Goal: Answer question/provide support: Share knowledge or assist other users

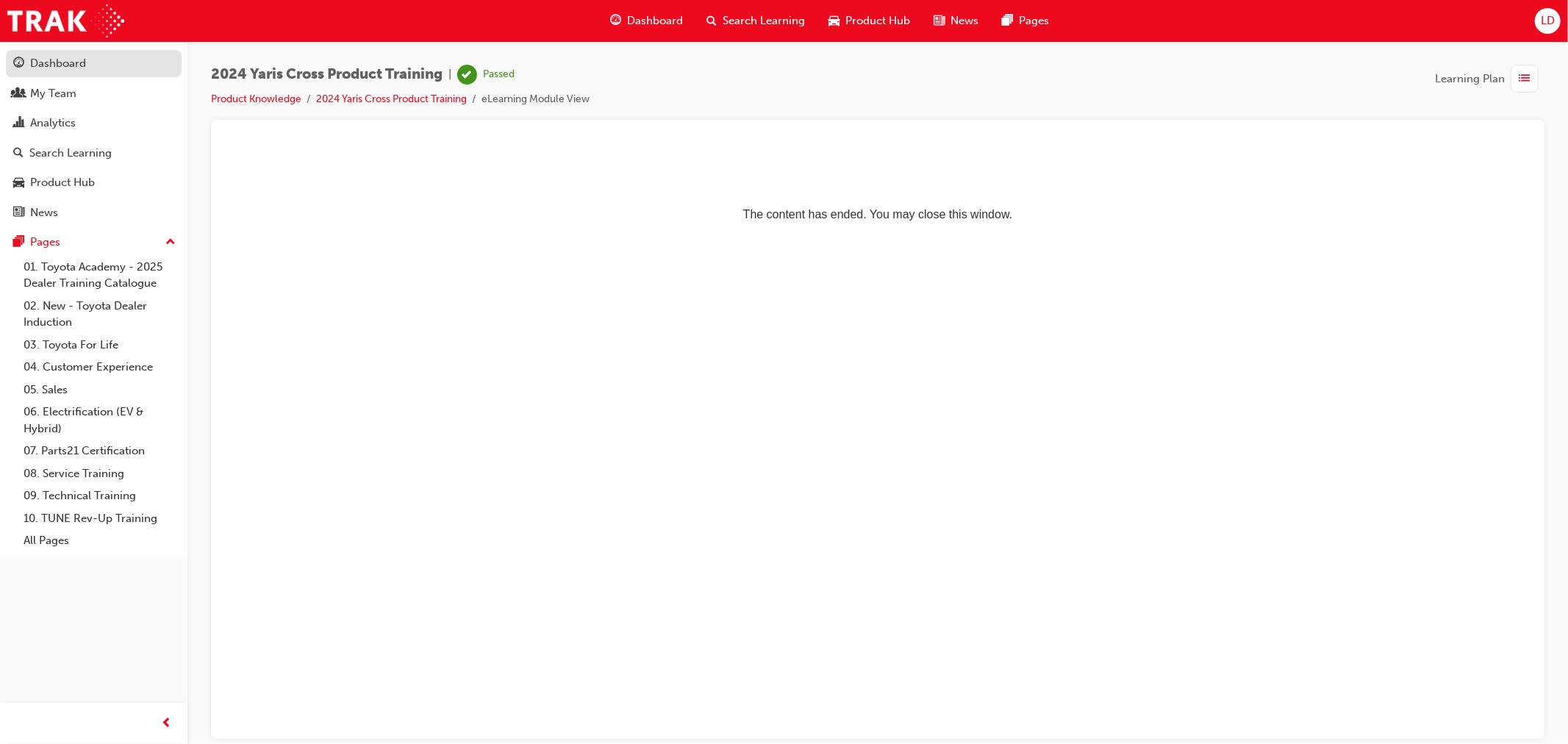
drag, startPoint x: 71, startPoint y: 87, endPoint x: 137, endPoint y: 76, distance: 66.9
click at [71, 87] on div "My Team" at bounding box center [53, 93] width 47 height 17
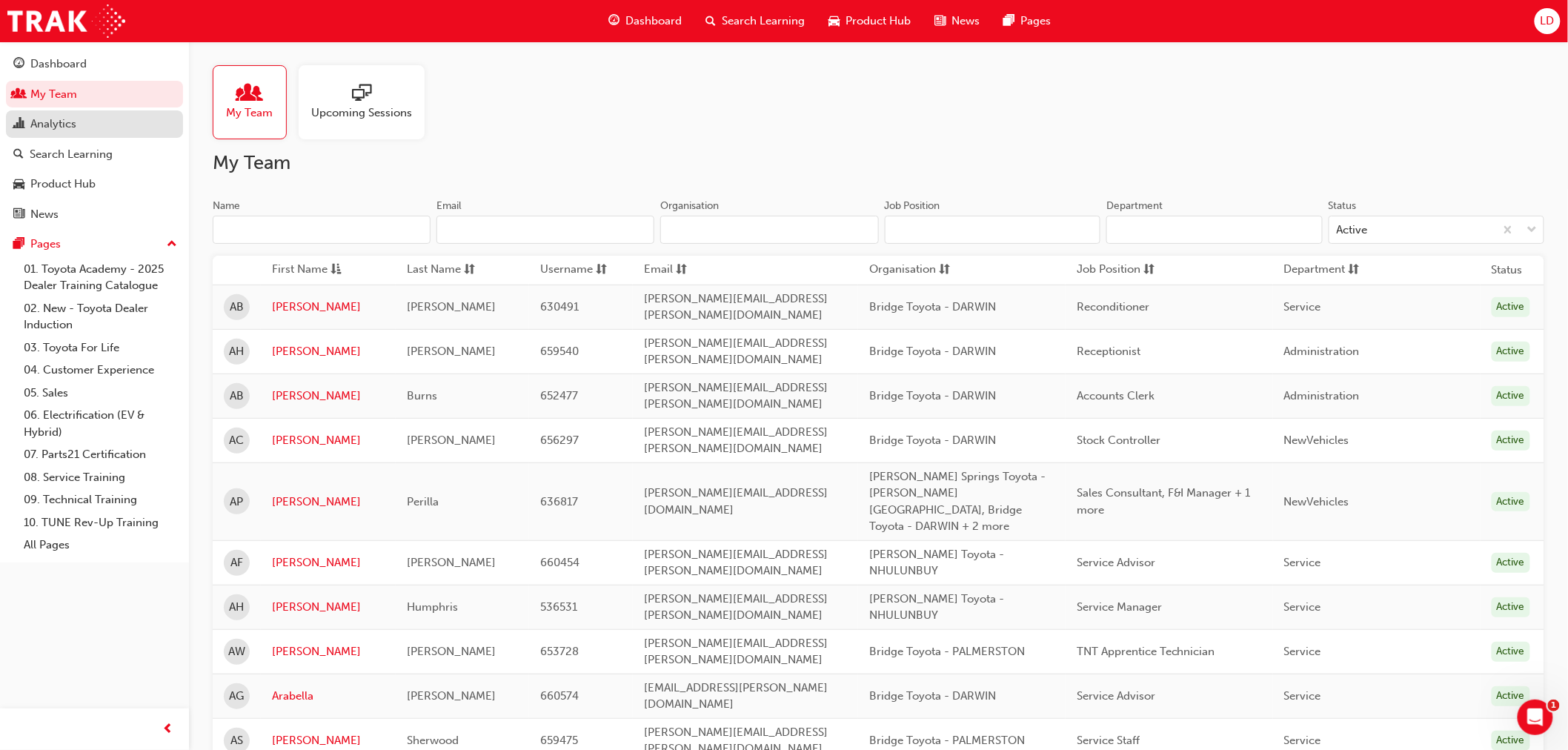
click at [75, 134] on div "Analytics" at bounding box center [94, 124] width 162 height 18
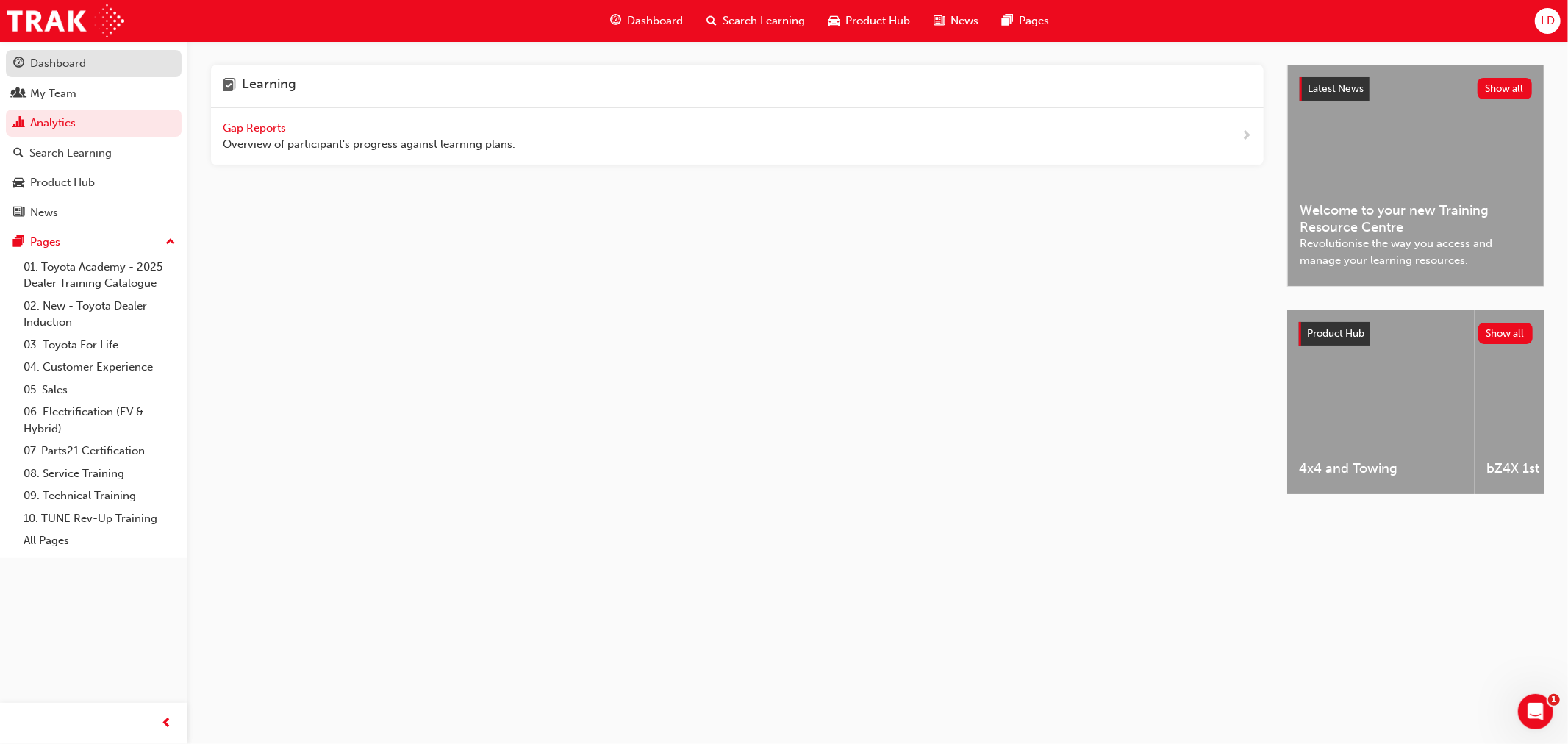
click at [81, 71] on div "Dashboard" at bounding box center [58, 63] width 56 height 17
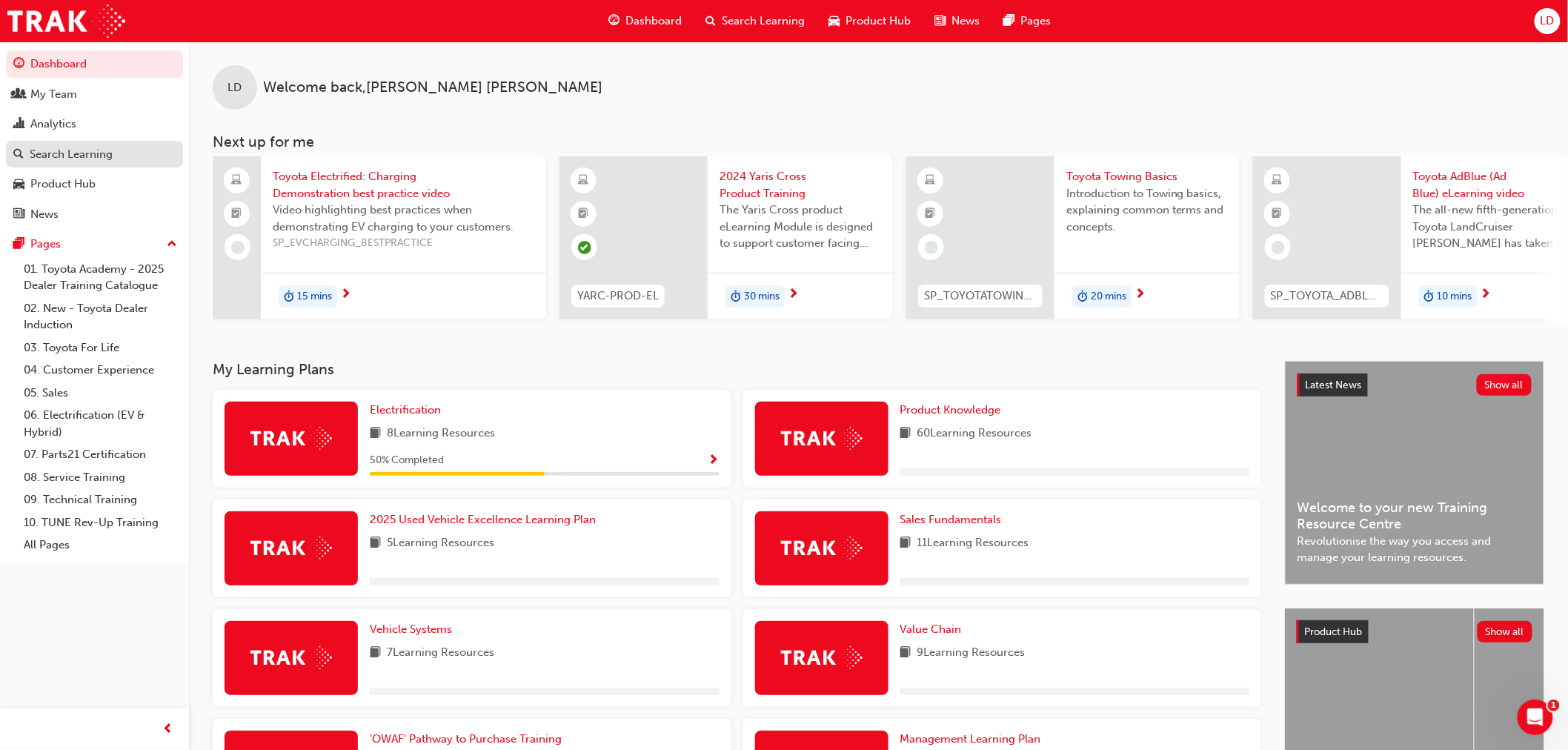
click at [70, 158] on div "Search Learning" at bounding box center [71, 155] width 83 height 17
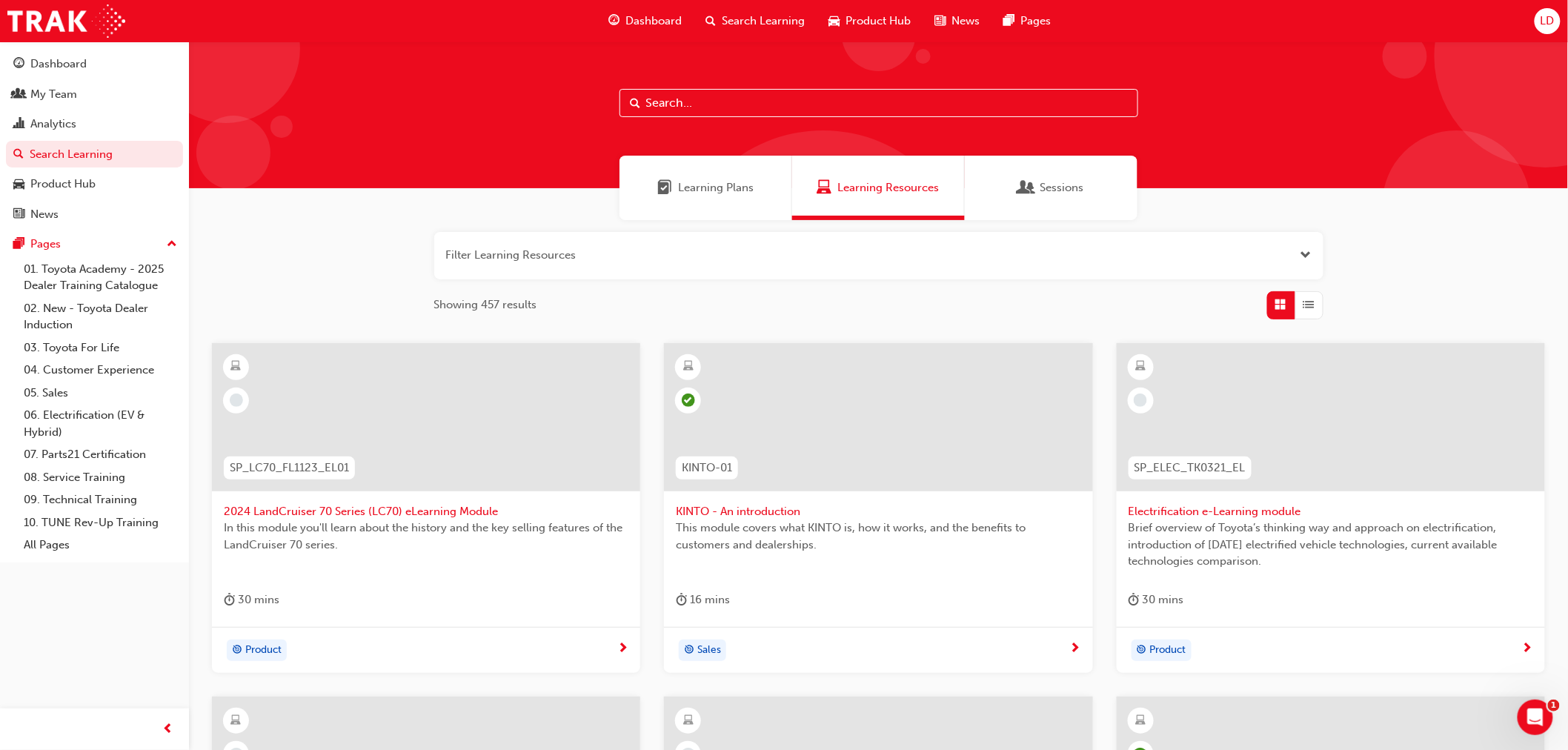
click at [684, 188] on span "Learning Plans" at bounding box center [716, 188] width 76 height 17
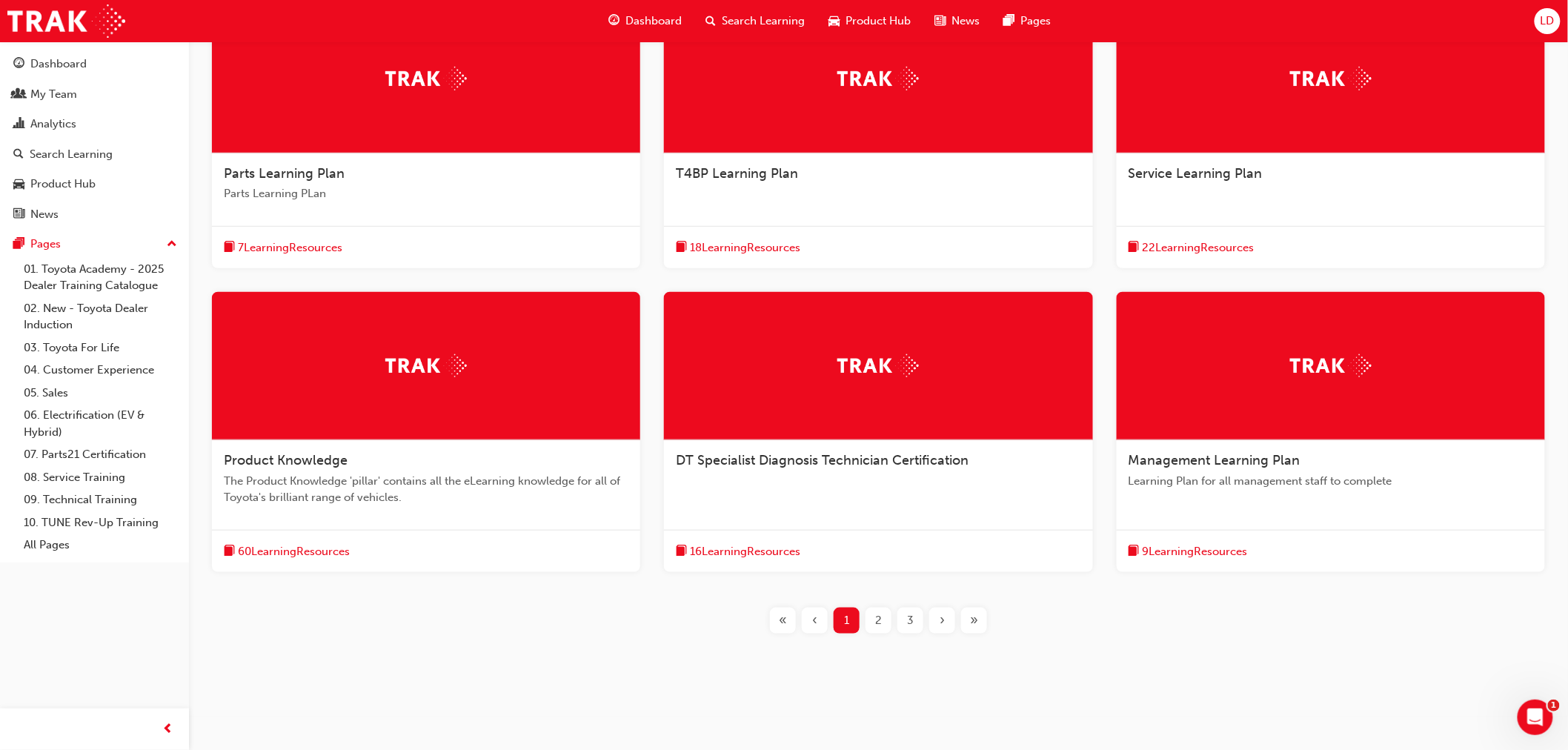
scroll to position [343, 0]
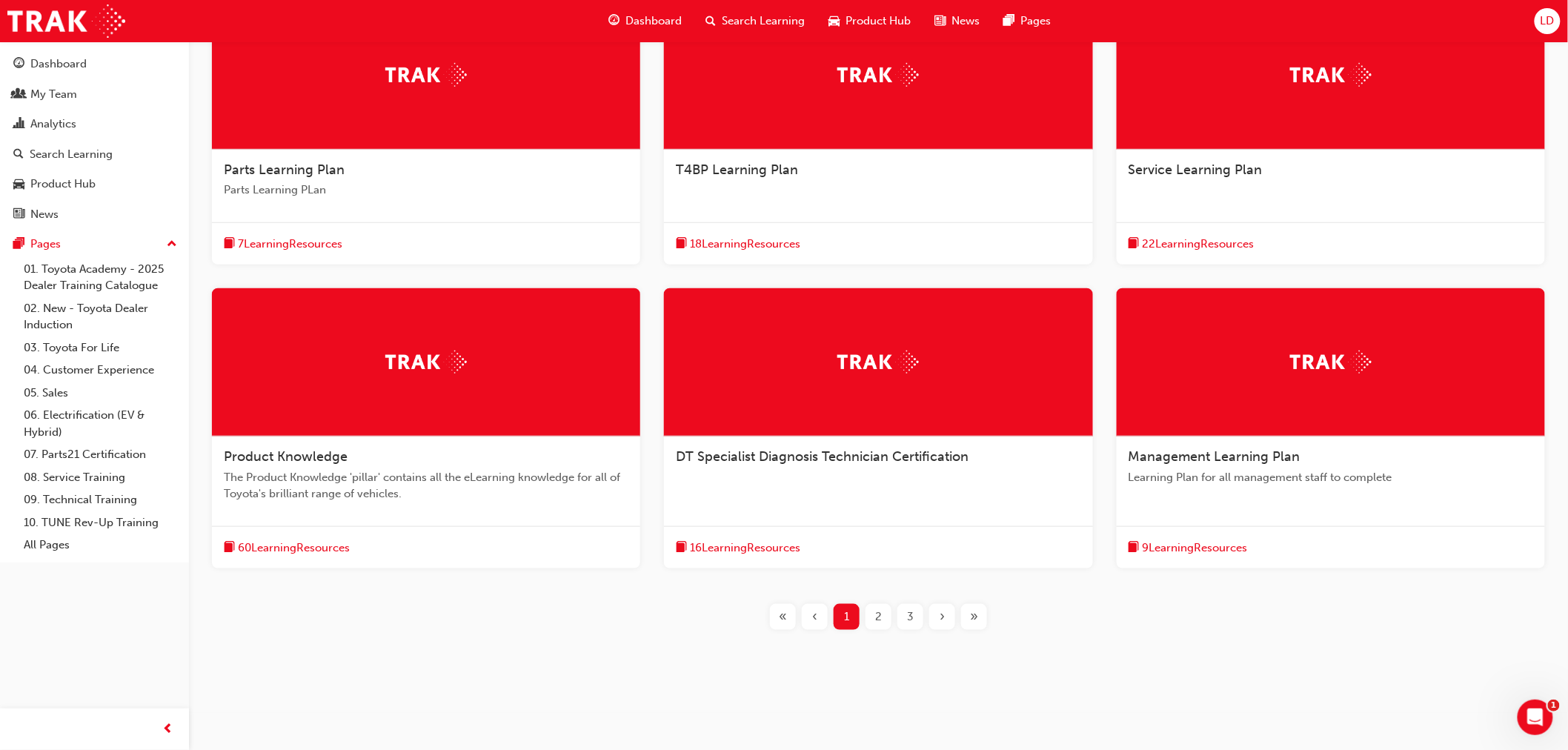
click at [406, 340] on div at bounding box center [426, 362] width 429 height 148
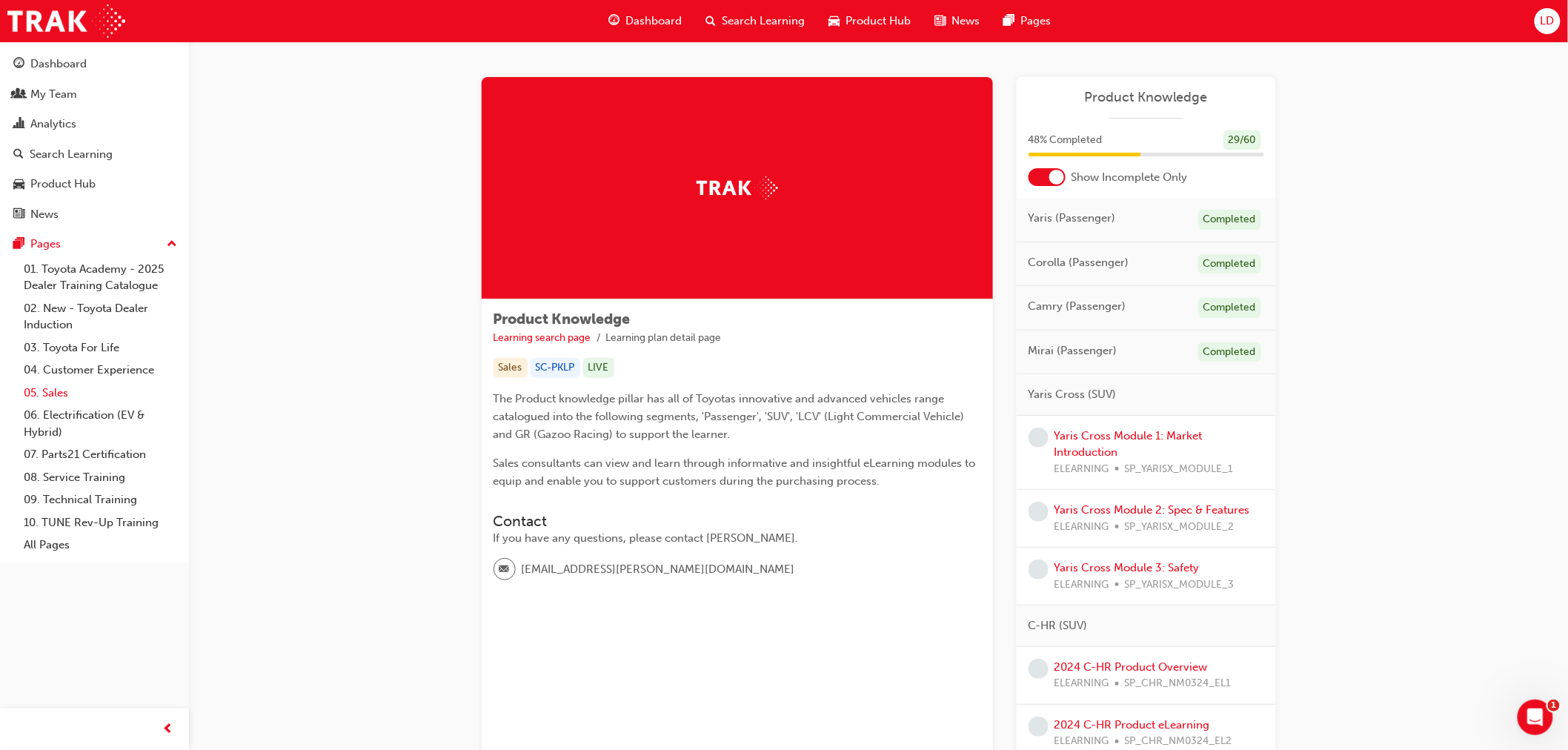
click at [64, 396] on link "05. Sales" at bounding box center [100, 393] width 166 height 23
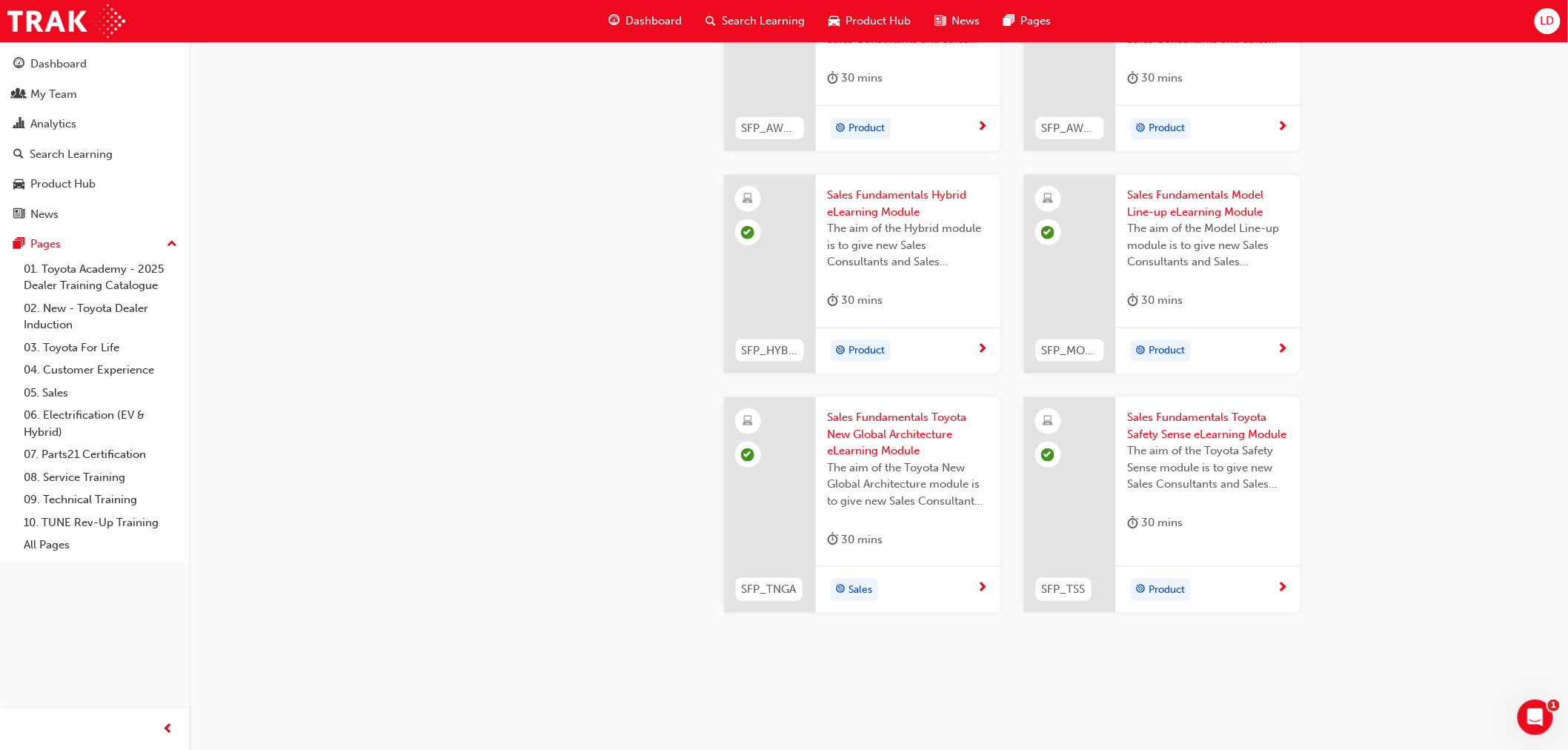
scroll to position [554, 0]
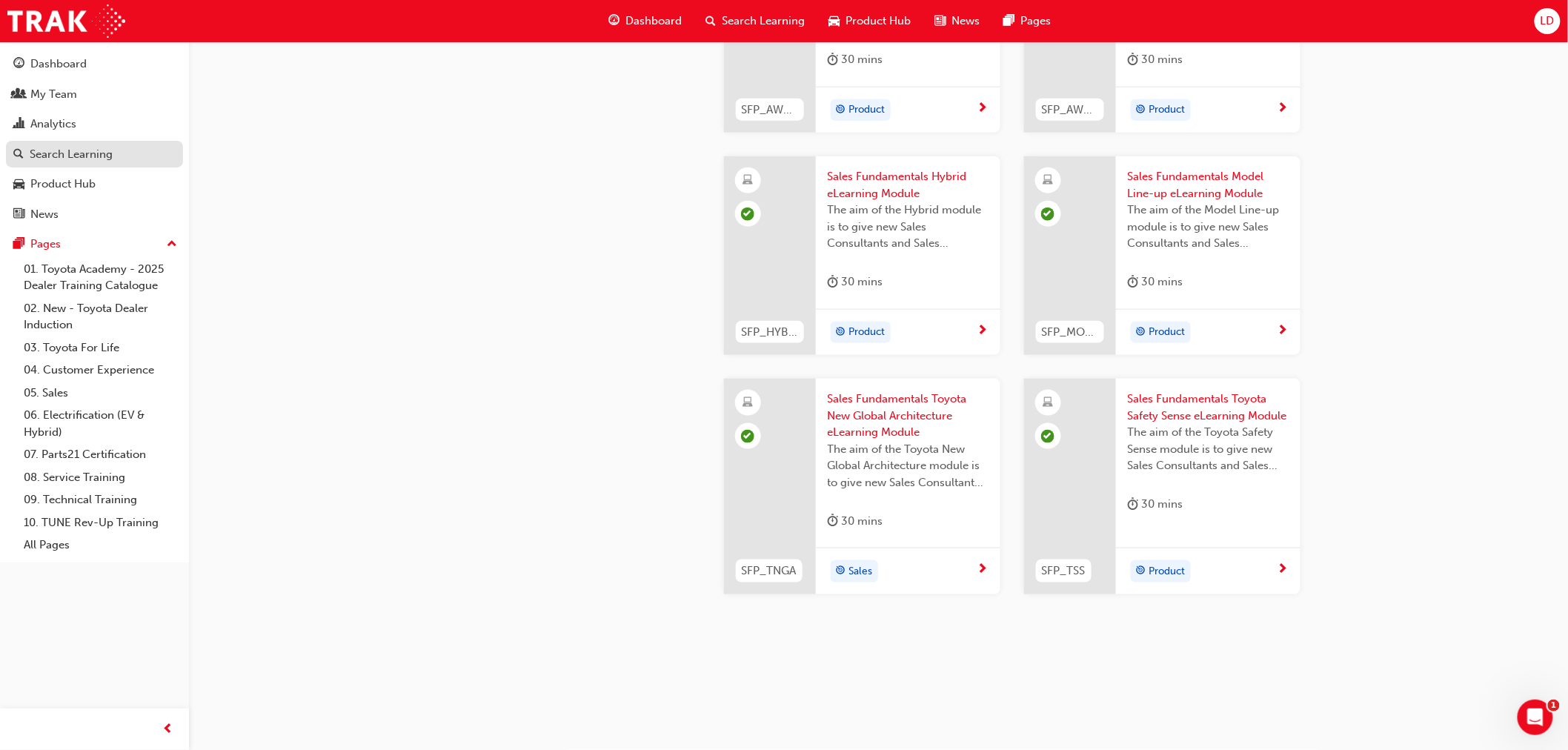
click at [72, 156] on div "Search Learning" at bounding box center [71, 155] width 83 height 17
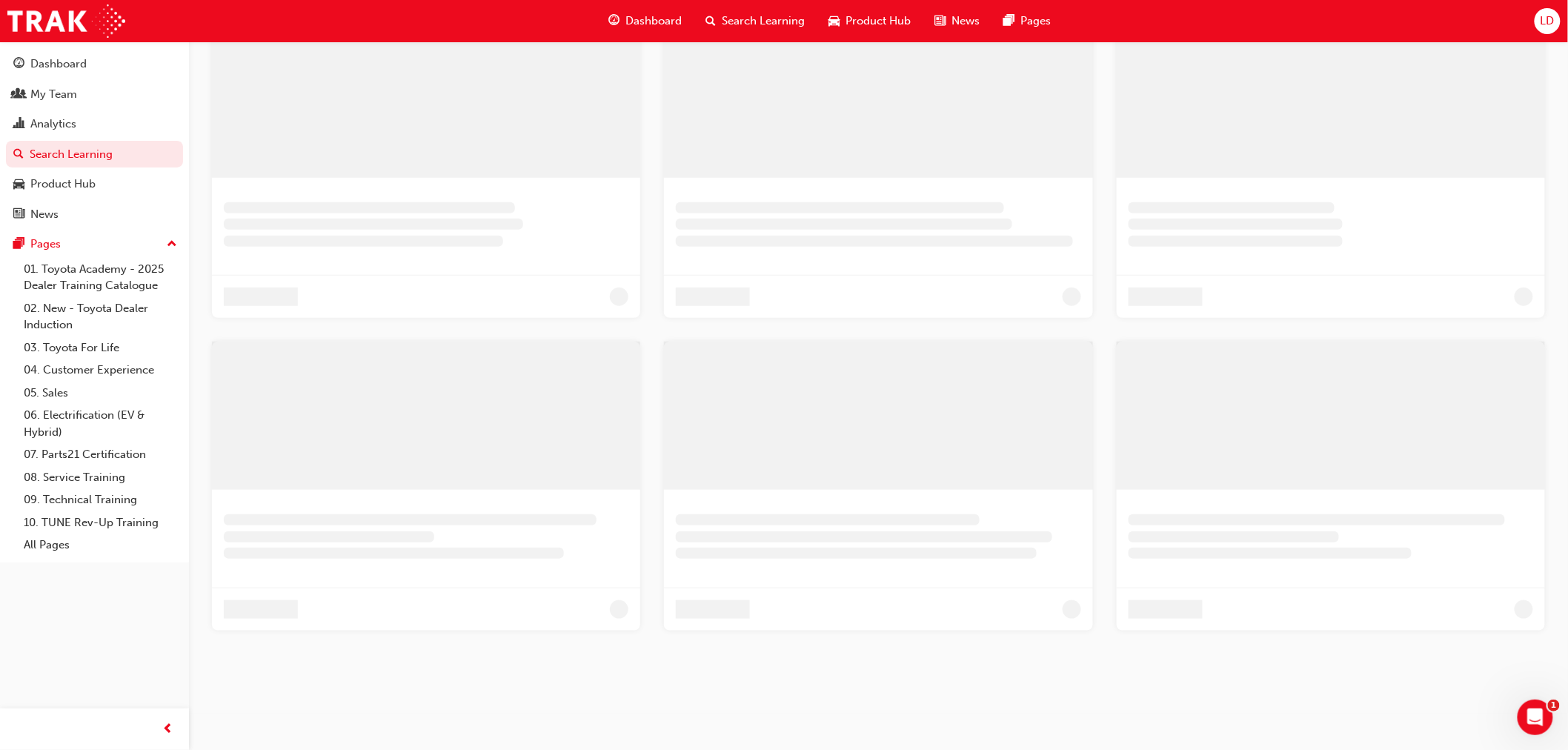
scroll to position [476, 0]
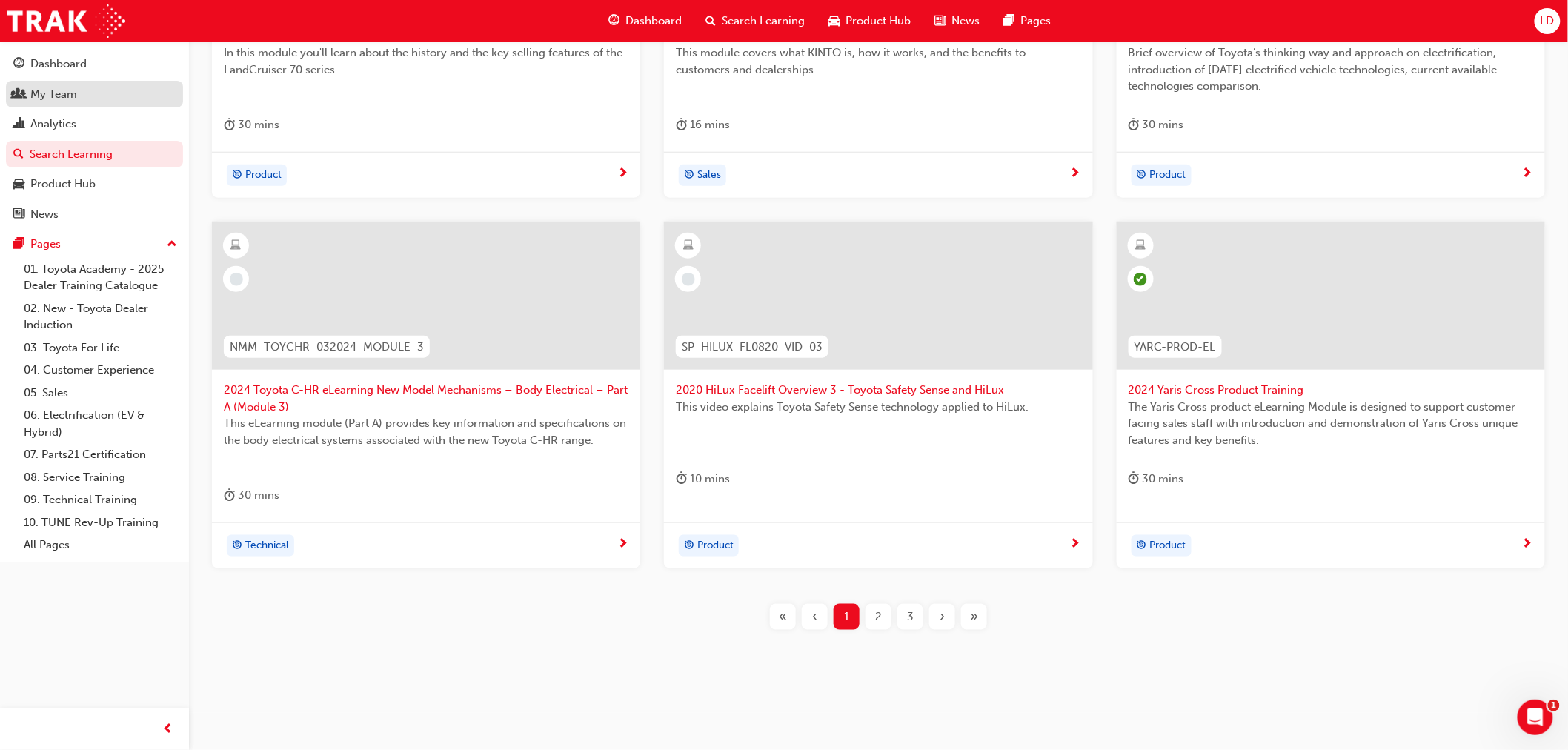
click at [58, 103] on div "My Team" at bounding box center [94, 94] width 162 height 18
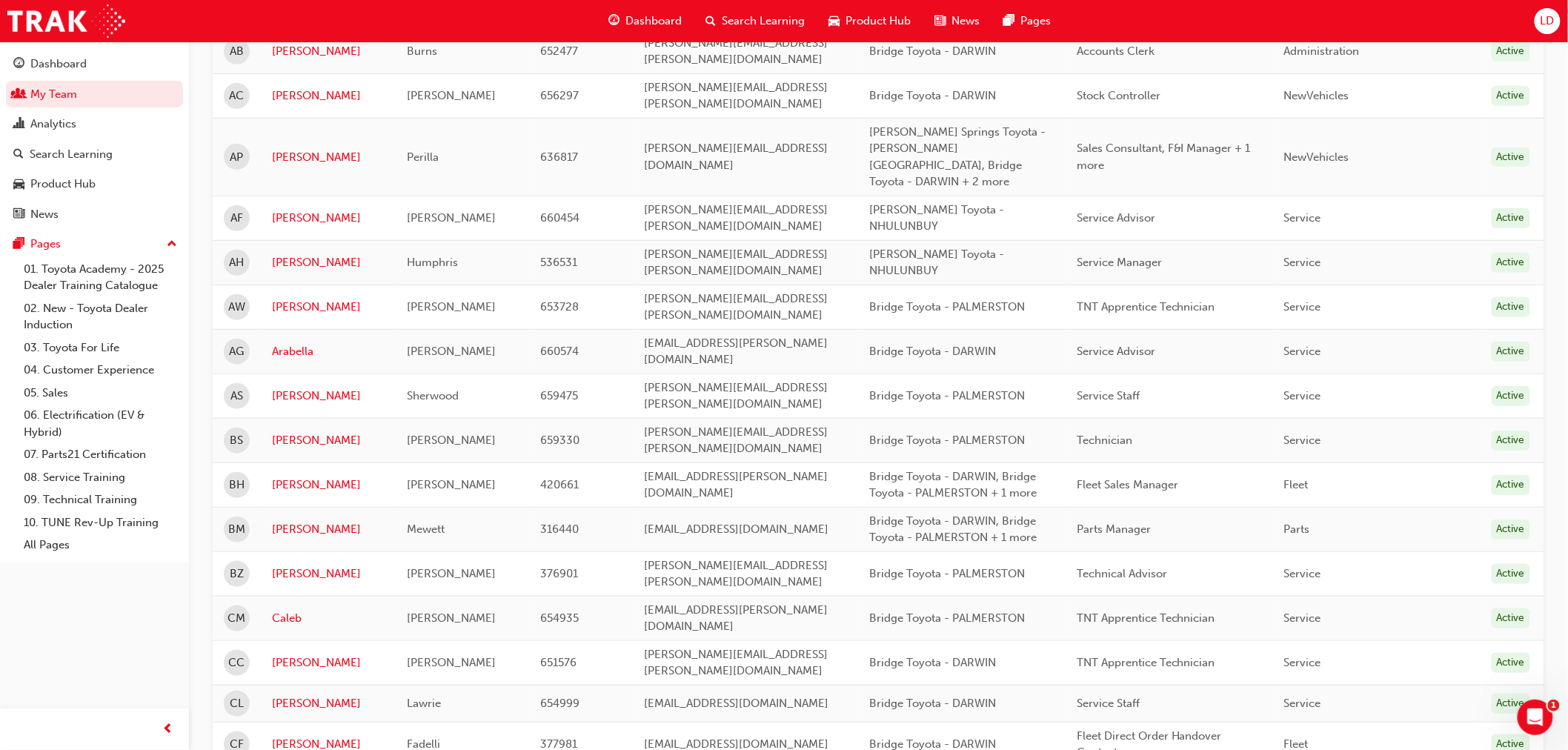
scroll to position [151, 0]
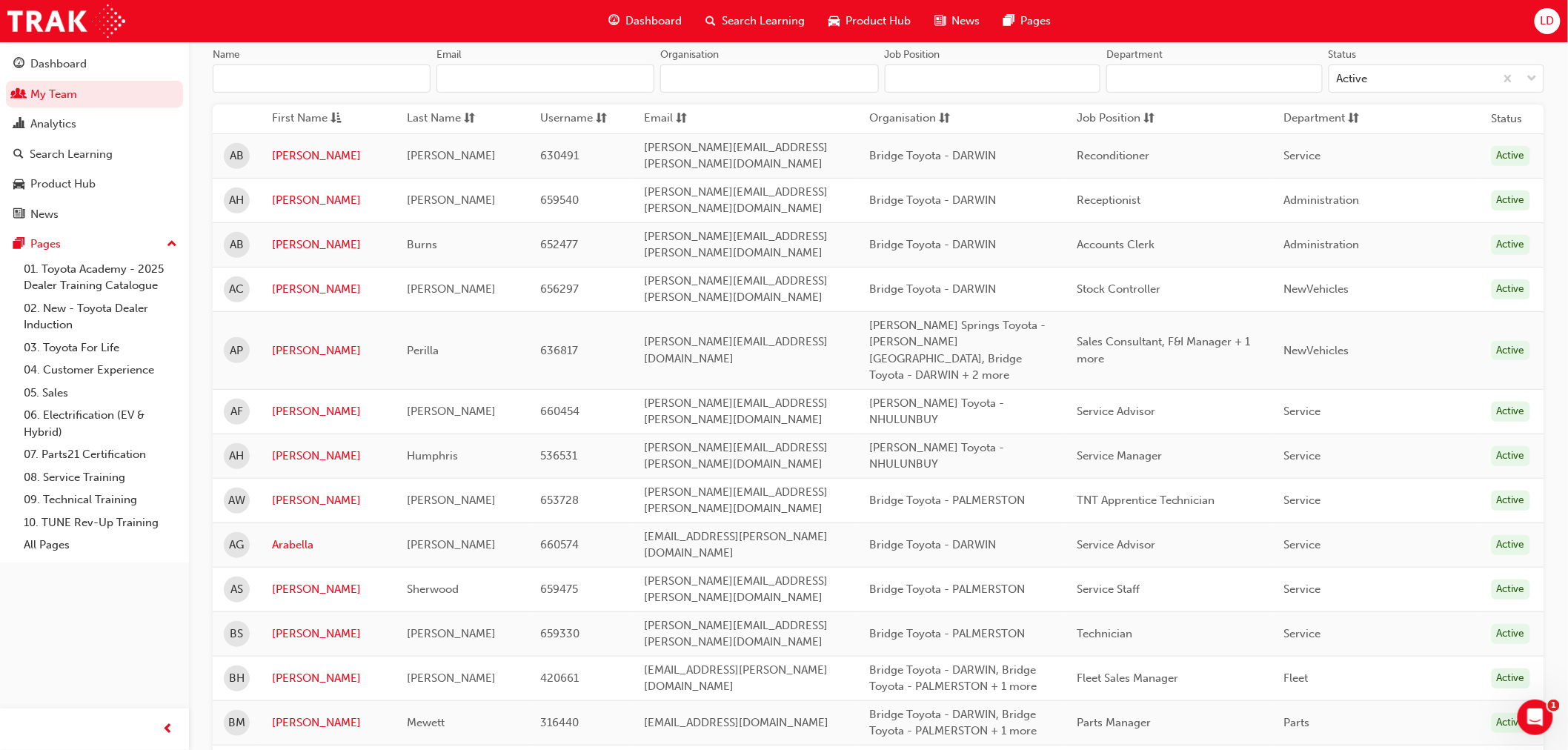
click at [363, 70] on input "Name" at bounding box center [321, 79] width 218 height 29
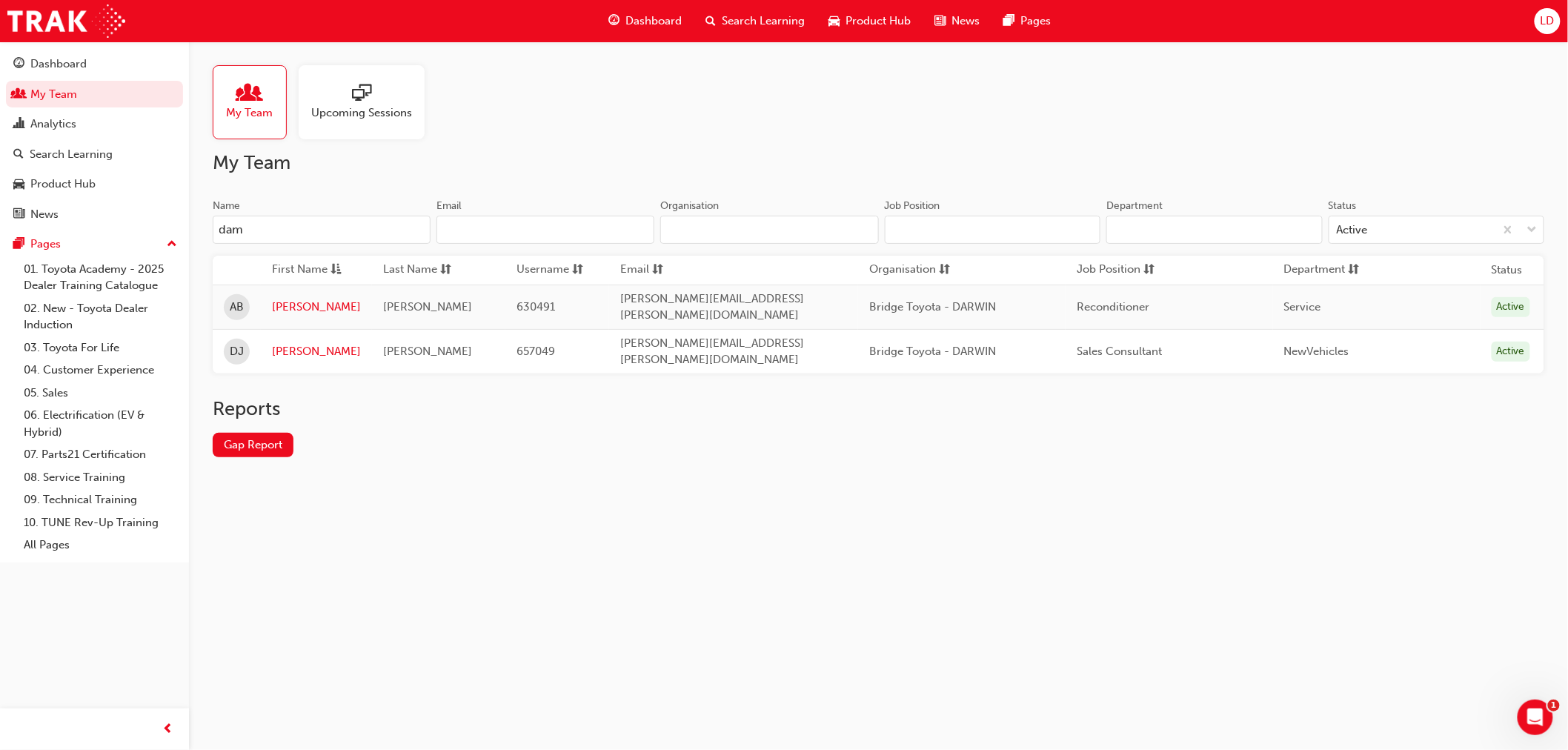
scroll to position [0, 0]
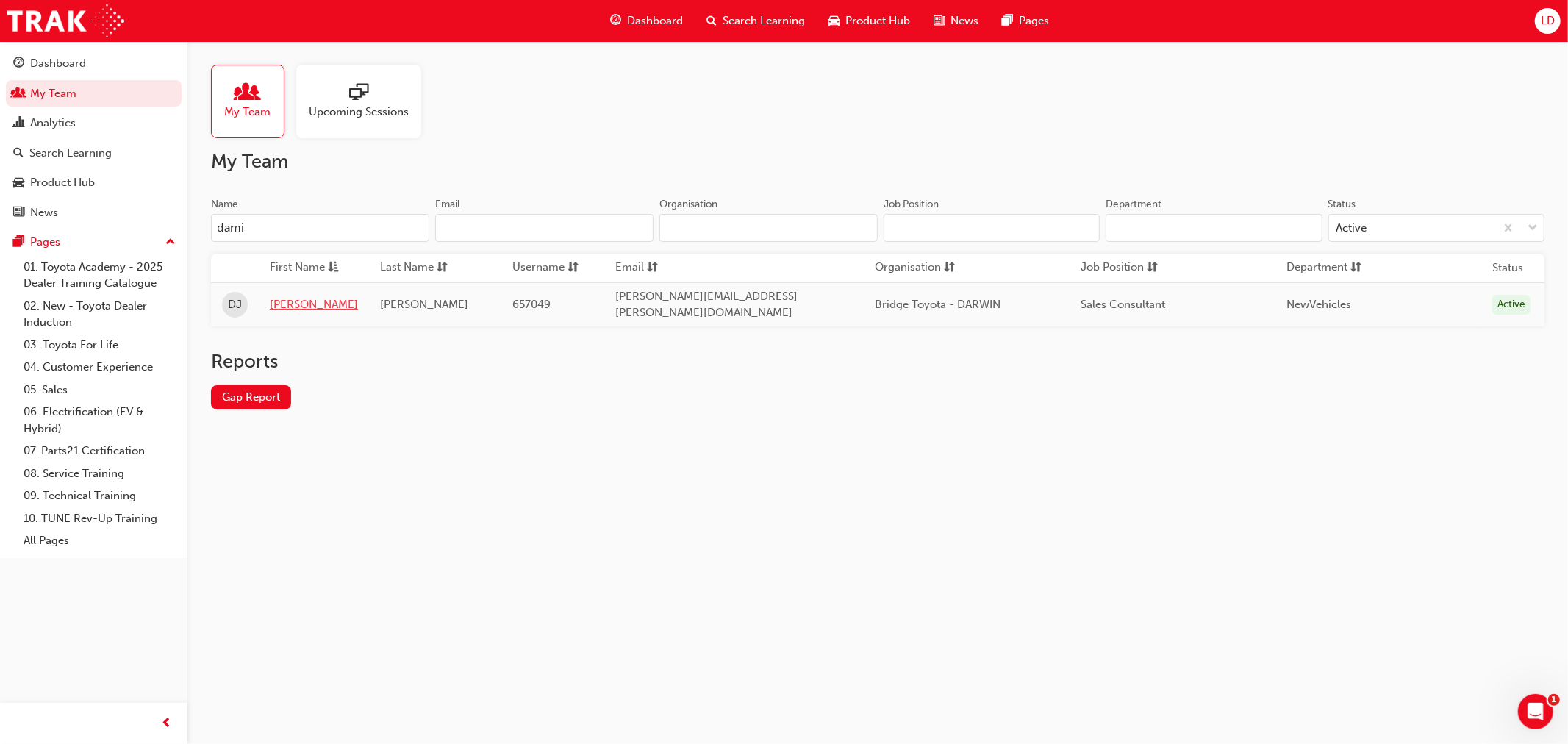
type input "dami"
click at [283, 303] on link "[PERSON_NAME]" at bounding box center [314, 304] width 88 height 17
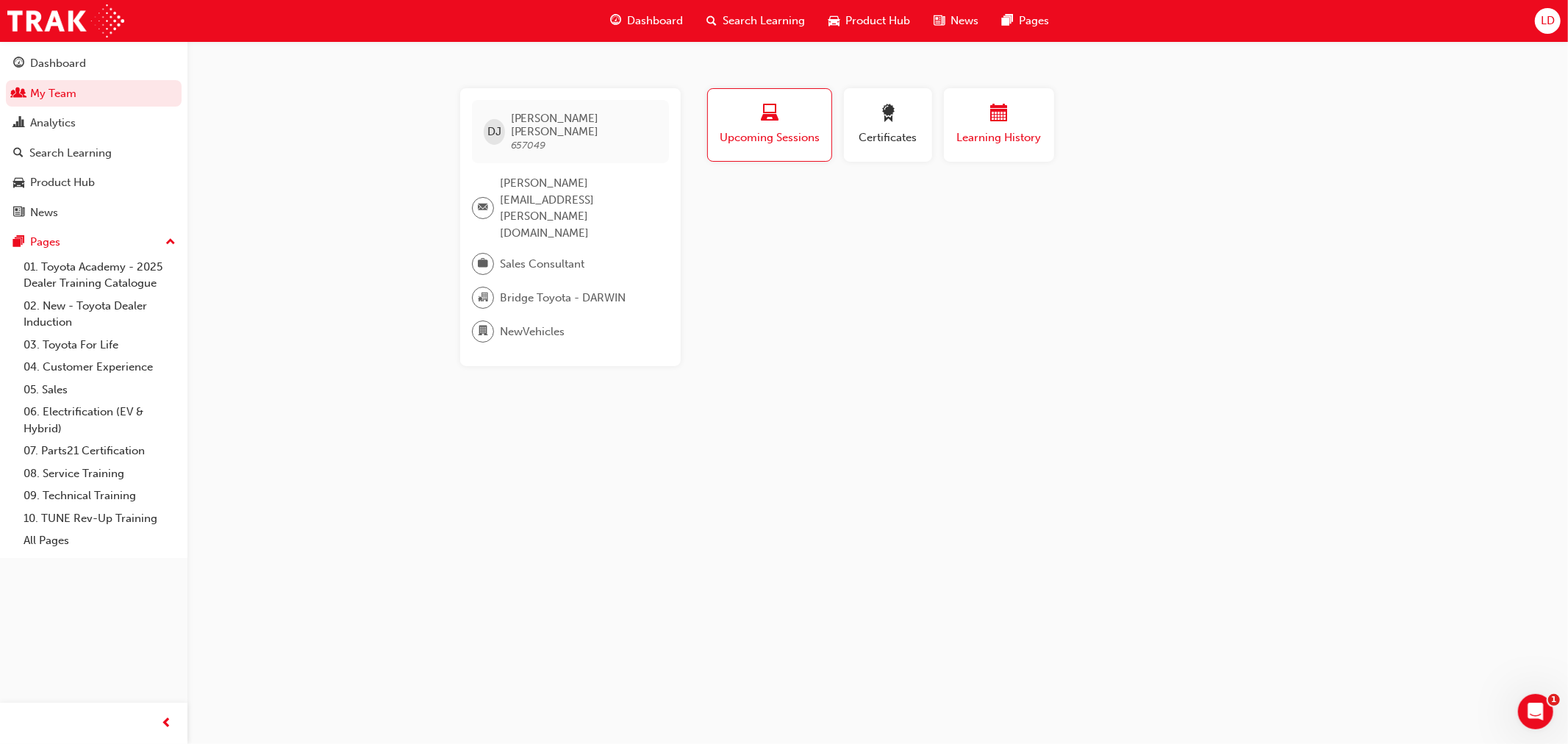
click at [975, 143] on span "Learning History" at bounding box center [999, 138] width 88 height 17
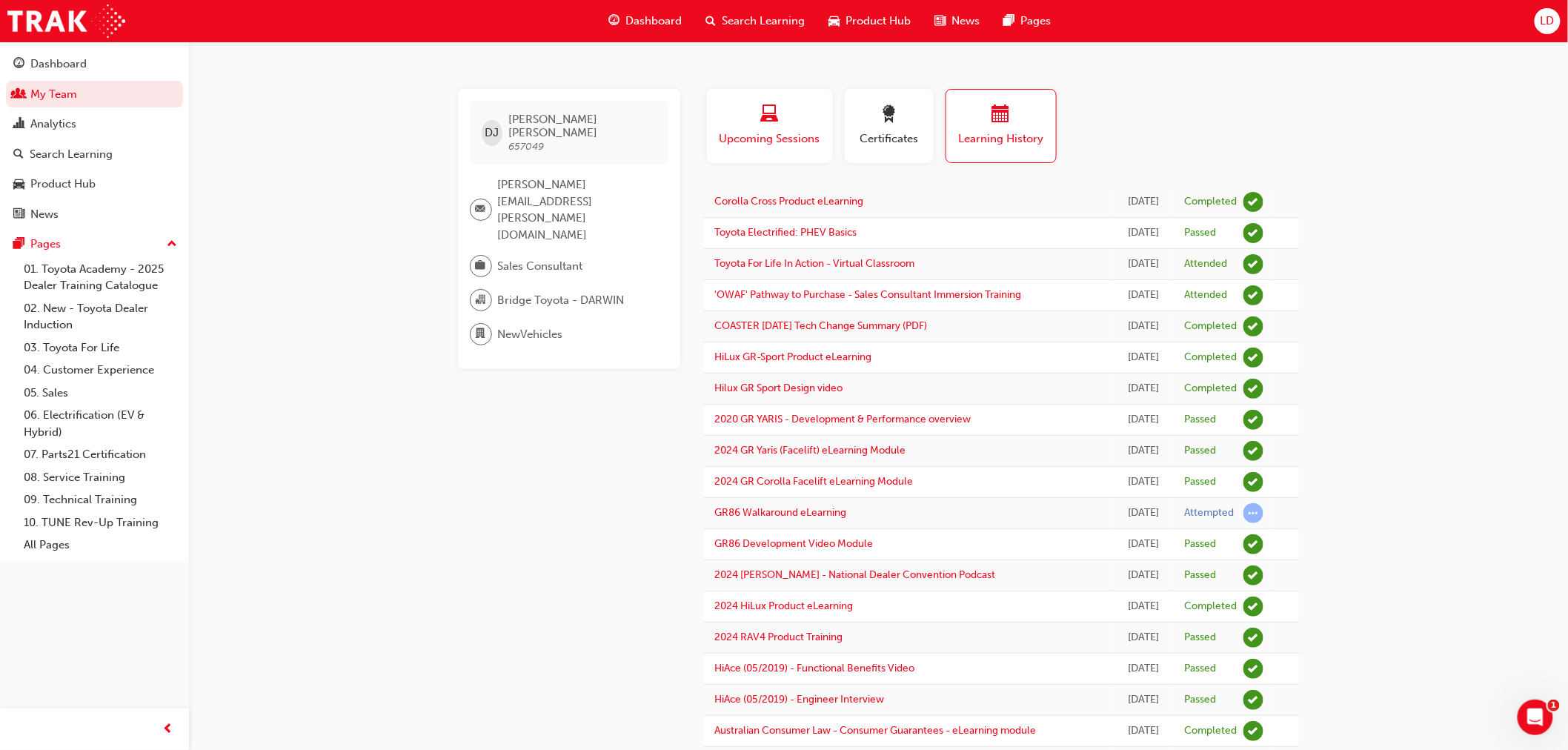
click at [817, 131] on span "Upcoming Sessions" at bounding box center [769, 139] width 103 height 17
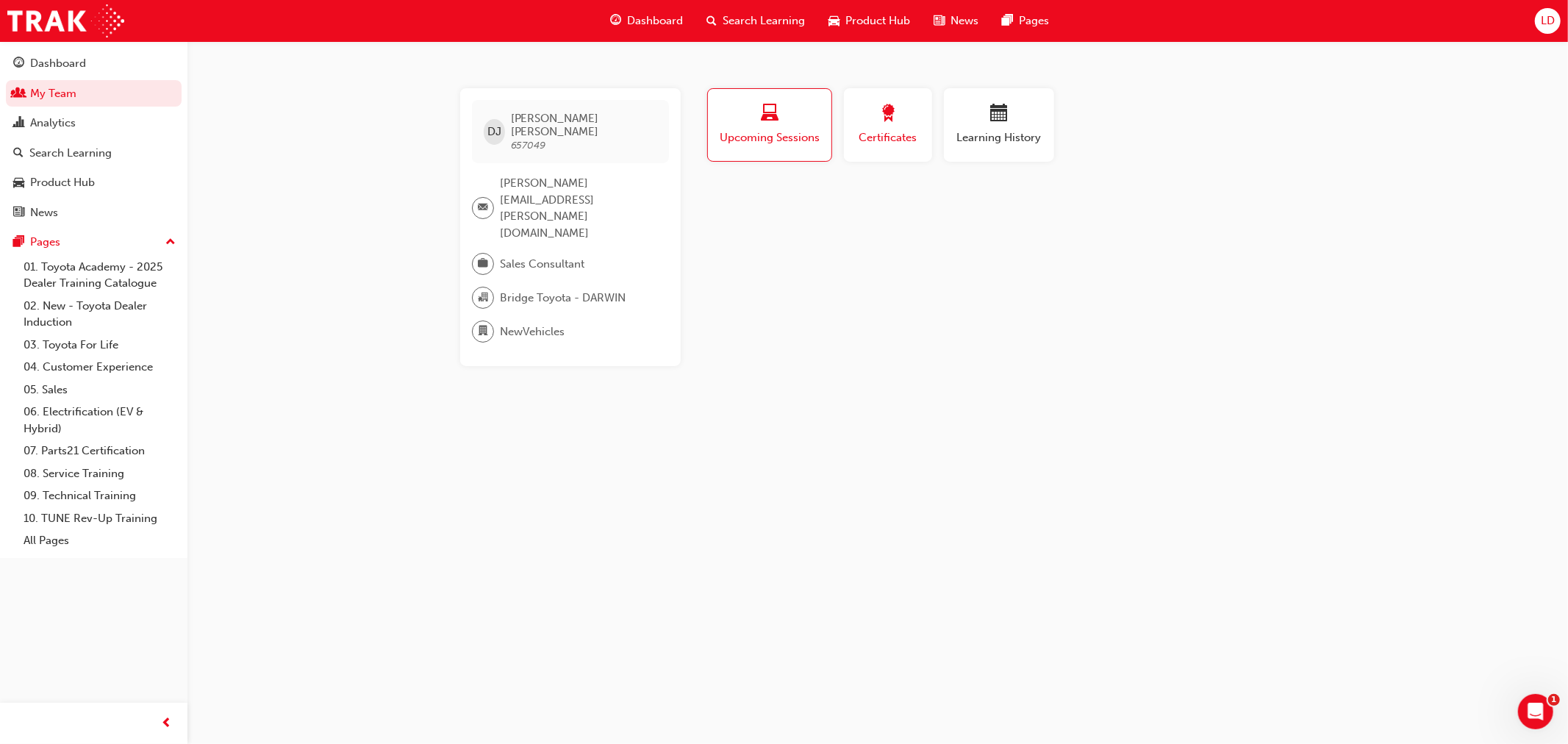
click at [879, 121] on span "award-icon" at bounding box center [887, 114] width 18 height 20
click at [967, 111] on div "button" at bounding box center [999, 115] width 88 height 23
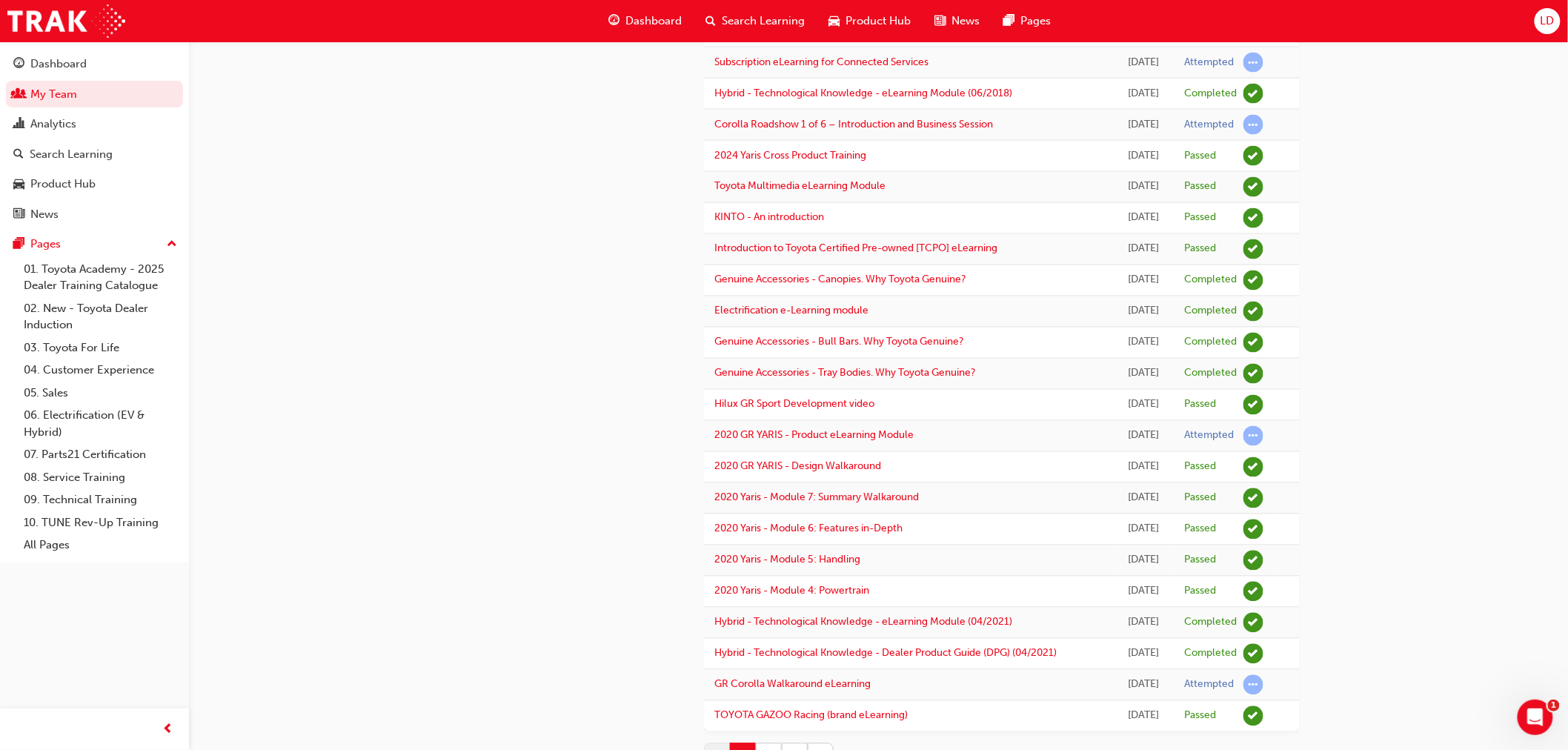
scroll to position [1109, 0]
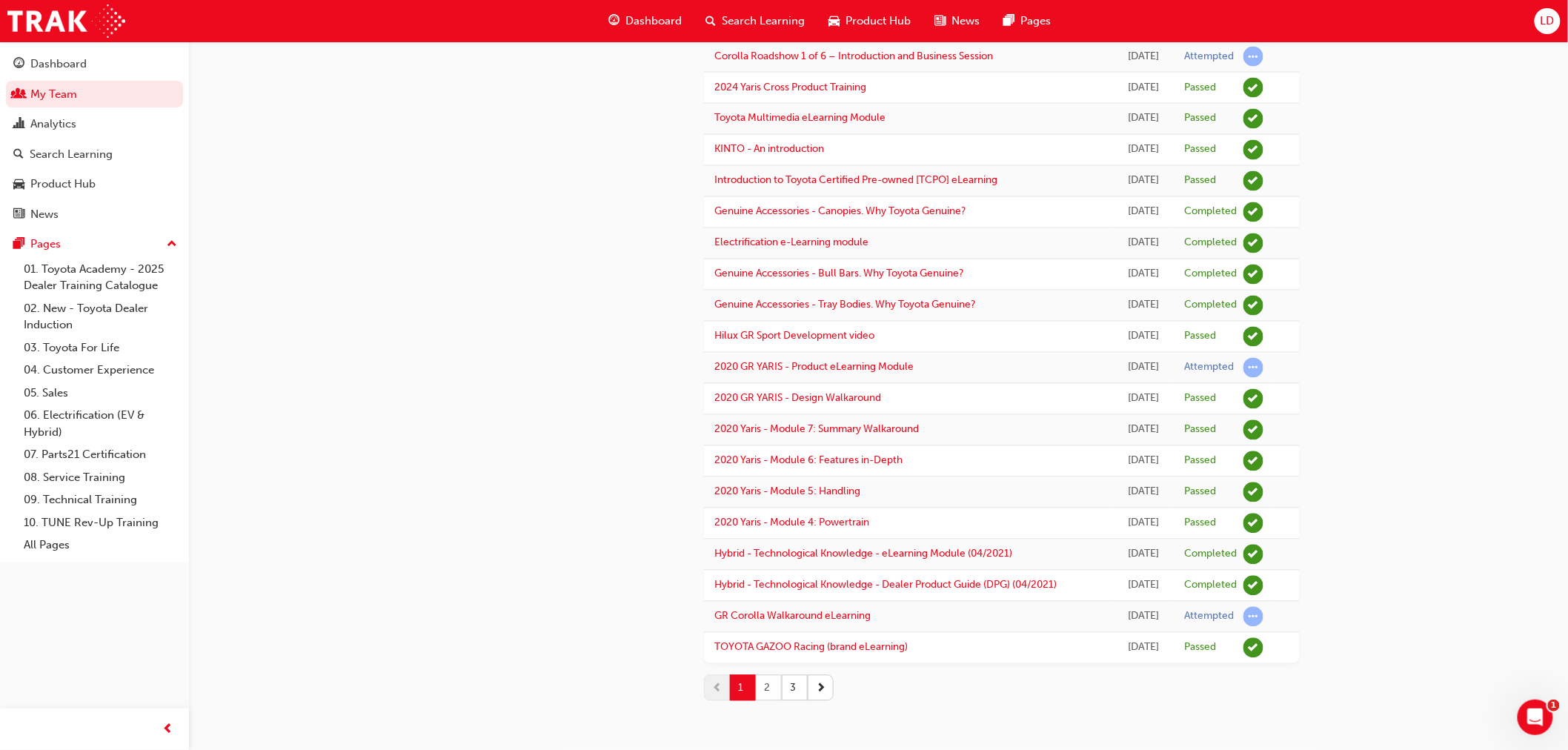
click at [768, 691] on button "2" at bounding box center [768, 688] width 26 height 26
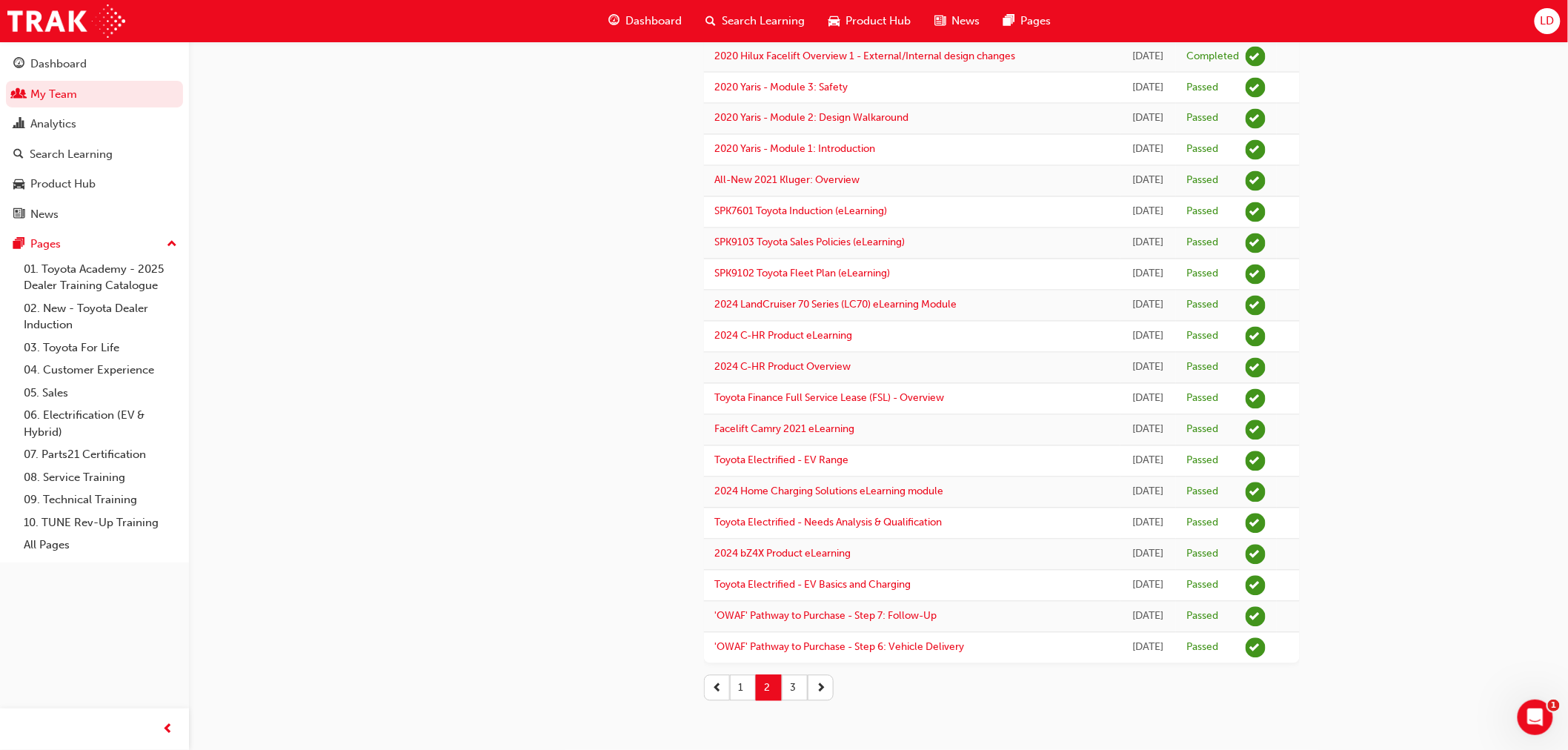
scroll to position [1483, 0]
click at [792, 685] on button "3" at bounding box center [794, 688] width 26 height 26
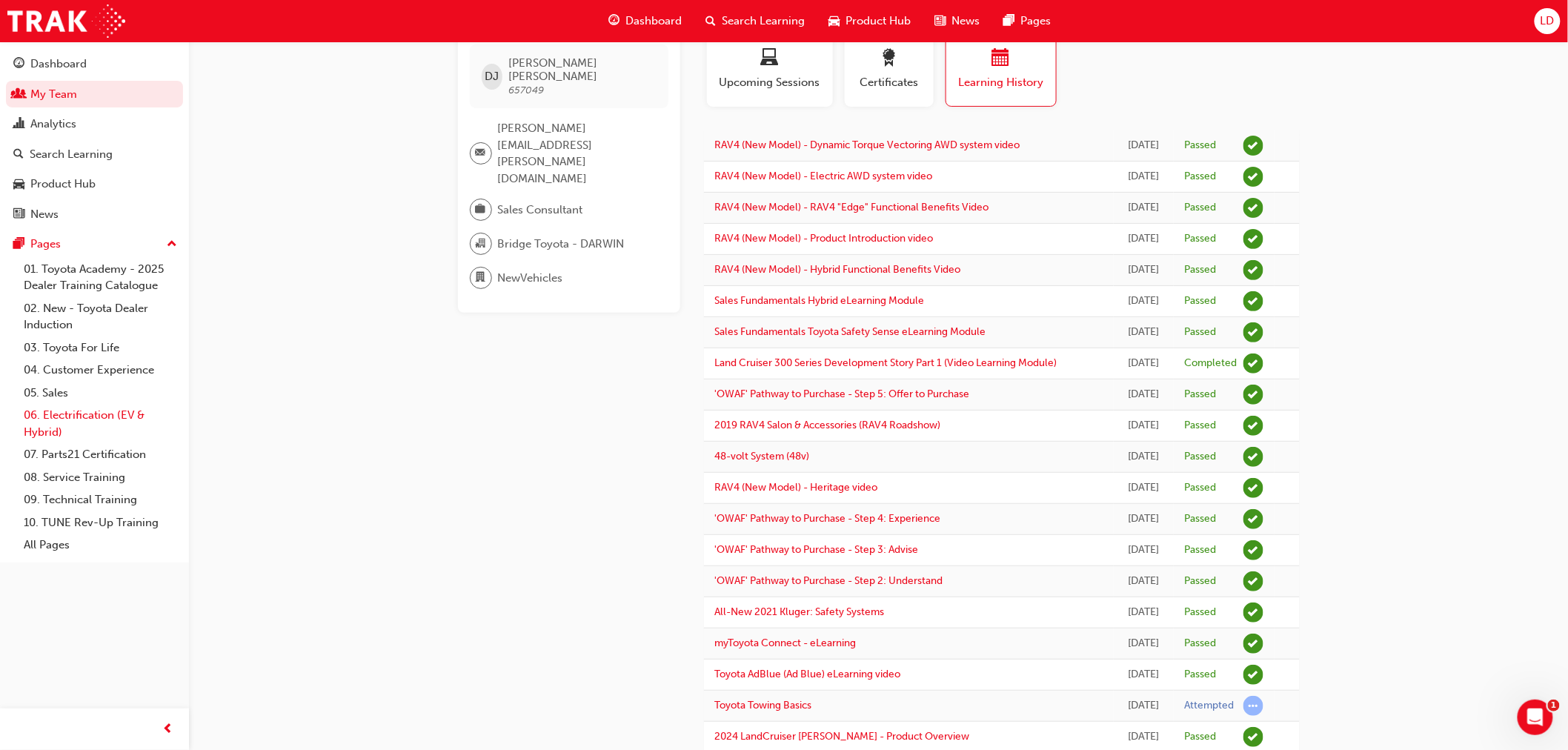
scroll to position [82, 0]
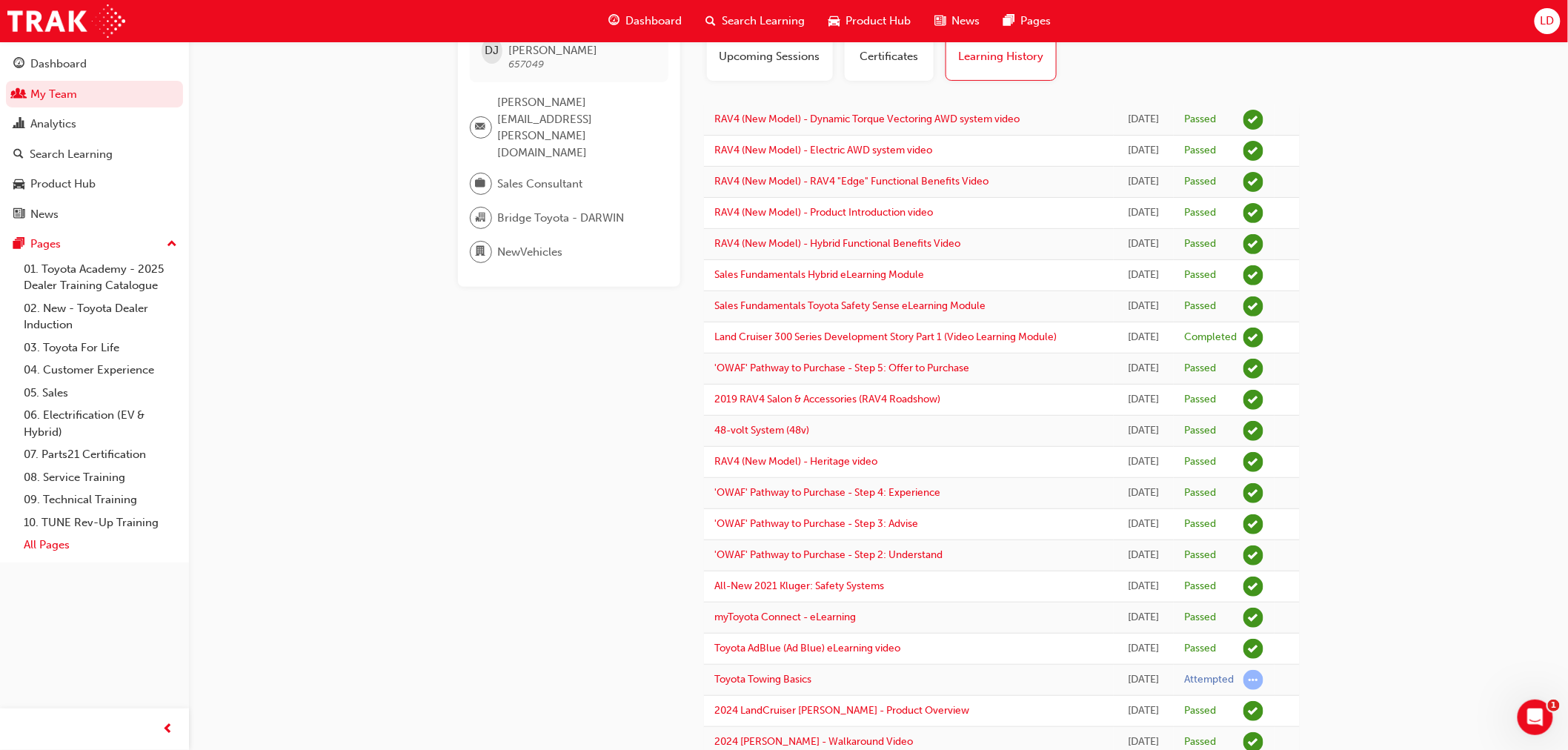
click at [66, 551] on link "All Pages" at bounding box center [100, 545] width 166 height 23
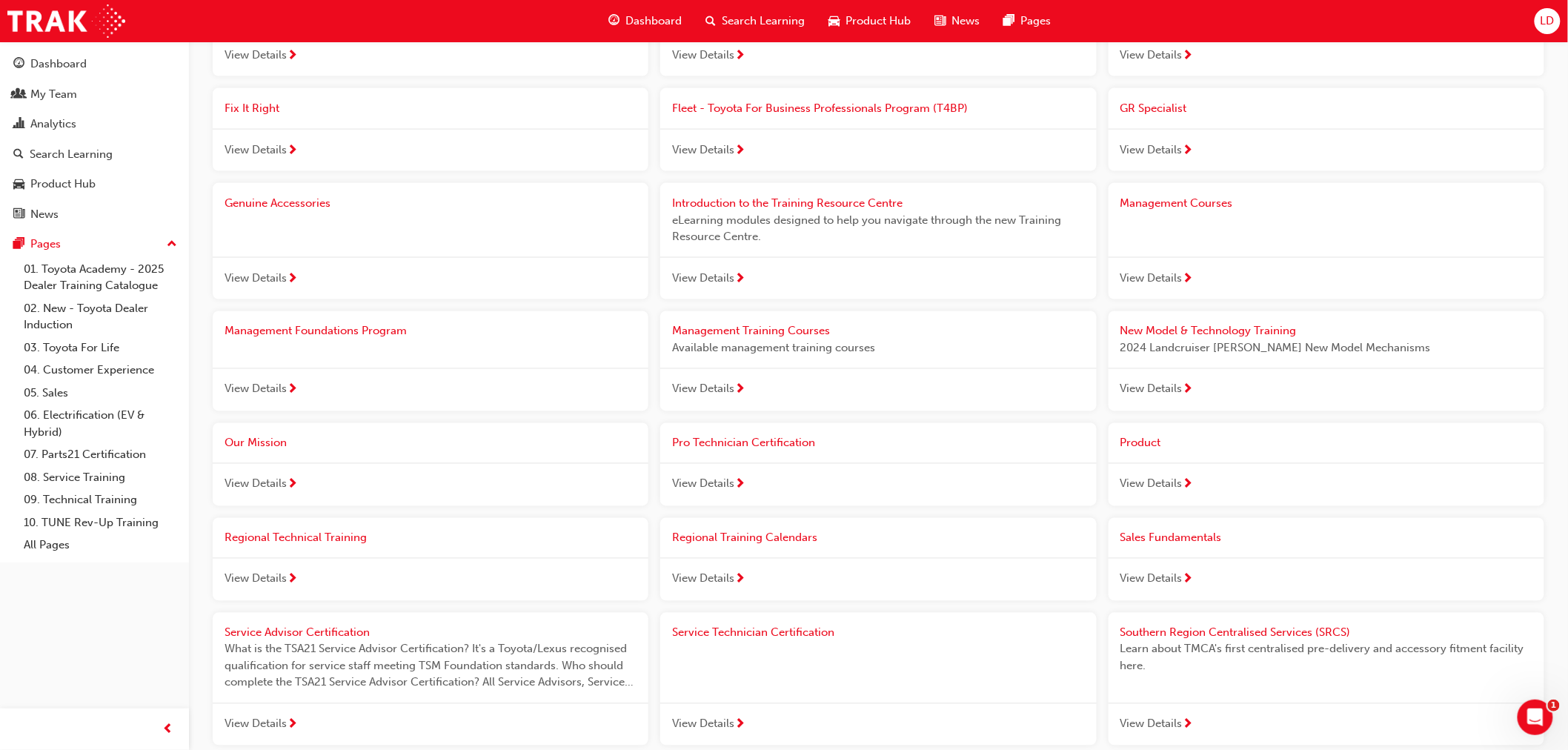
scroll to position [1153, 0]
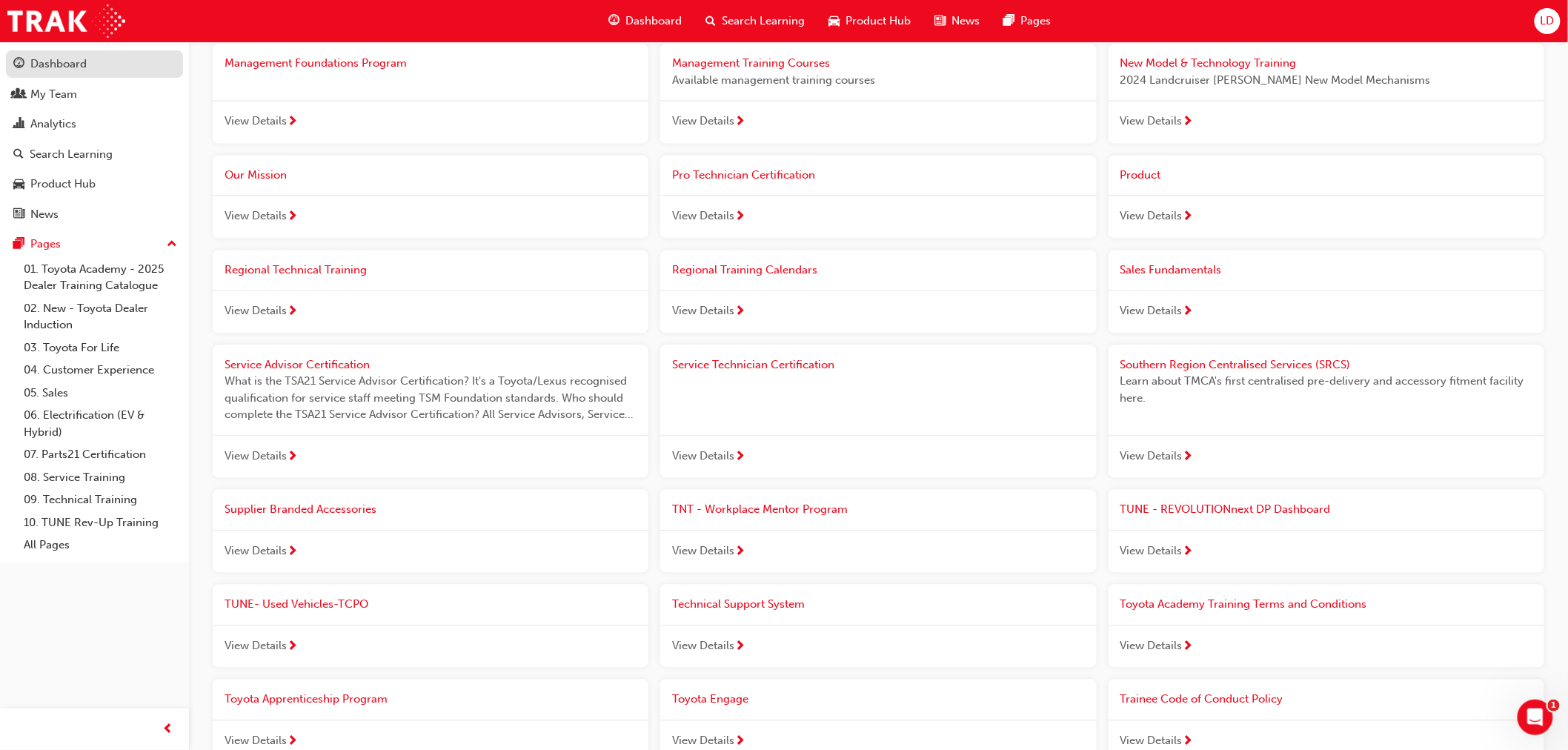
click at [104, 71] on div "Dashboard" at bounding box center [94, 64] width 162 height 18
